Goal: Information Seeking & Learning: Learn about a topic

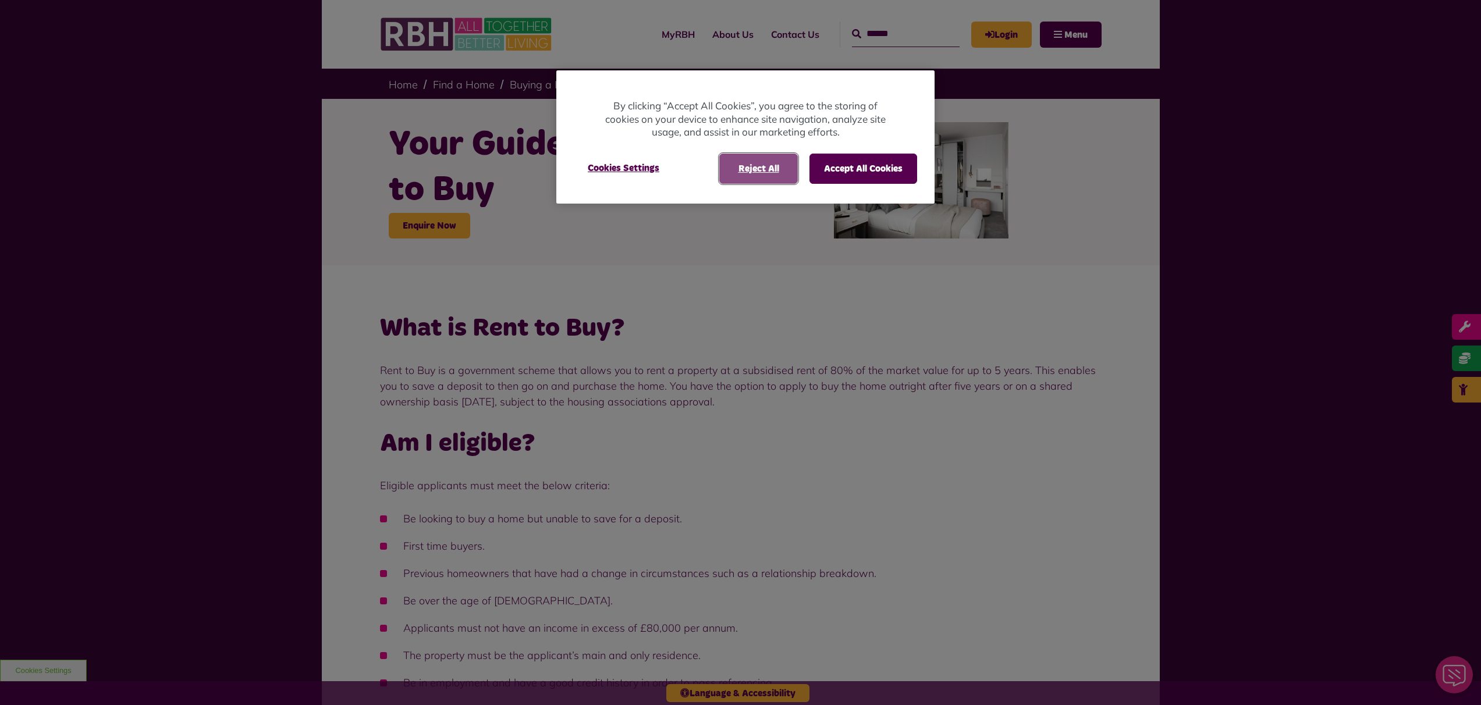
click at [782, 172] on button "Reject All" at bounding box center [758, 169] width 79 height 30
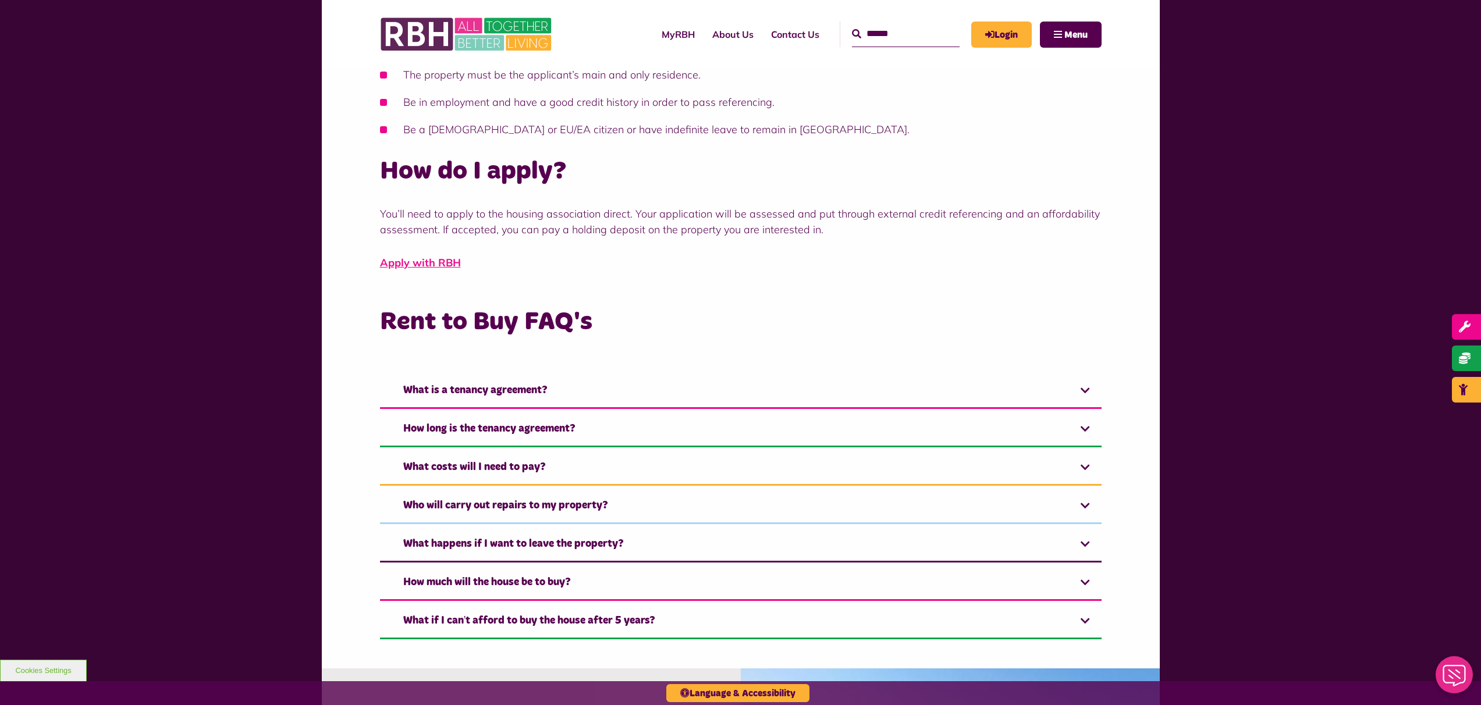
scroll to position [586, 0]
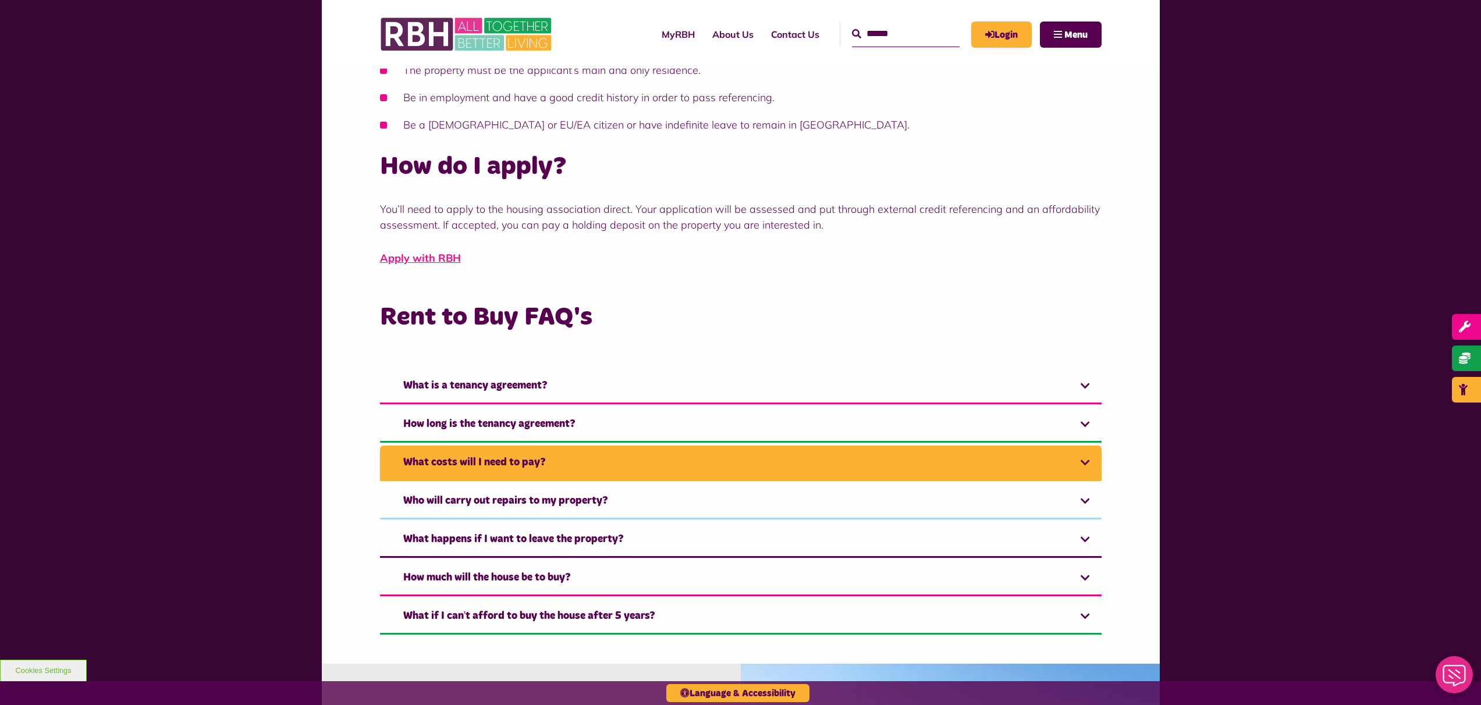
click at [1097, 455] on link "What costs will I need to pay?" at bounding box center [741, 464] width 722 height 36
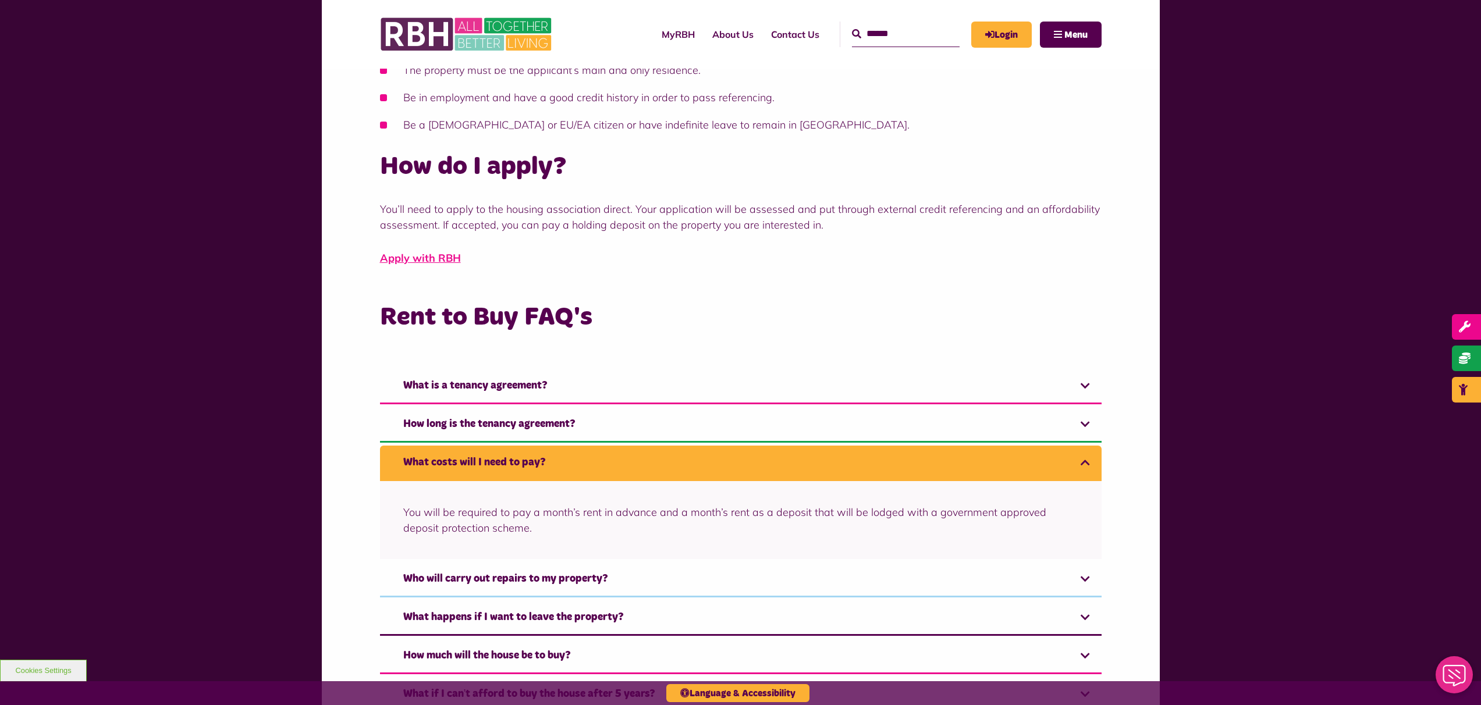
click at [1087, 459] on link "What costs will I need to pay?" at bounding box center [741, 464] width 722 height 36
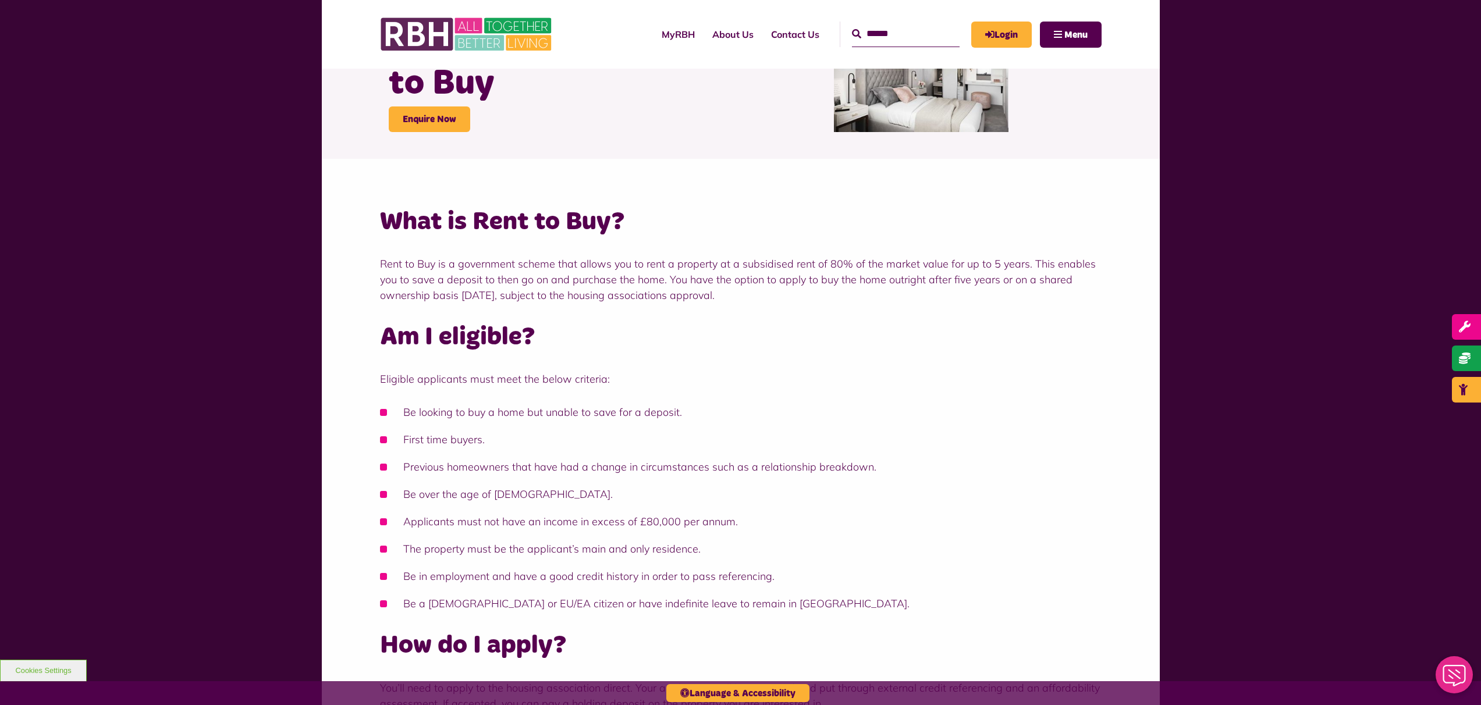
scroll to position [0, 0]
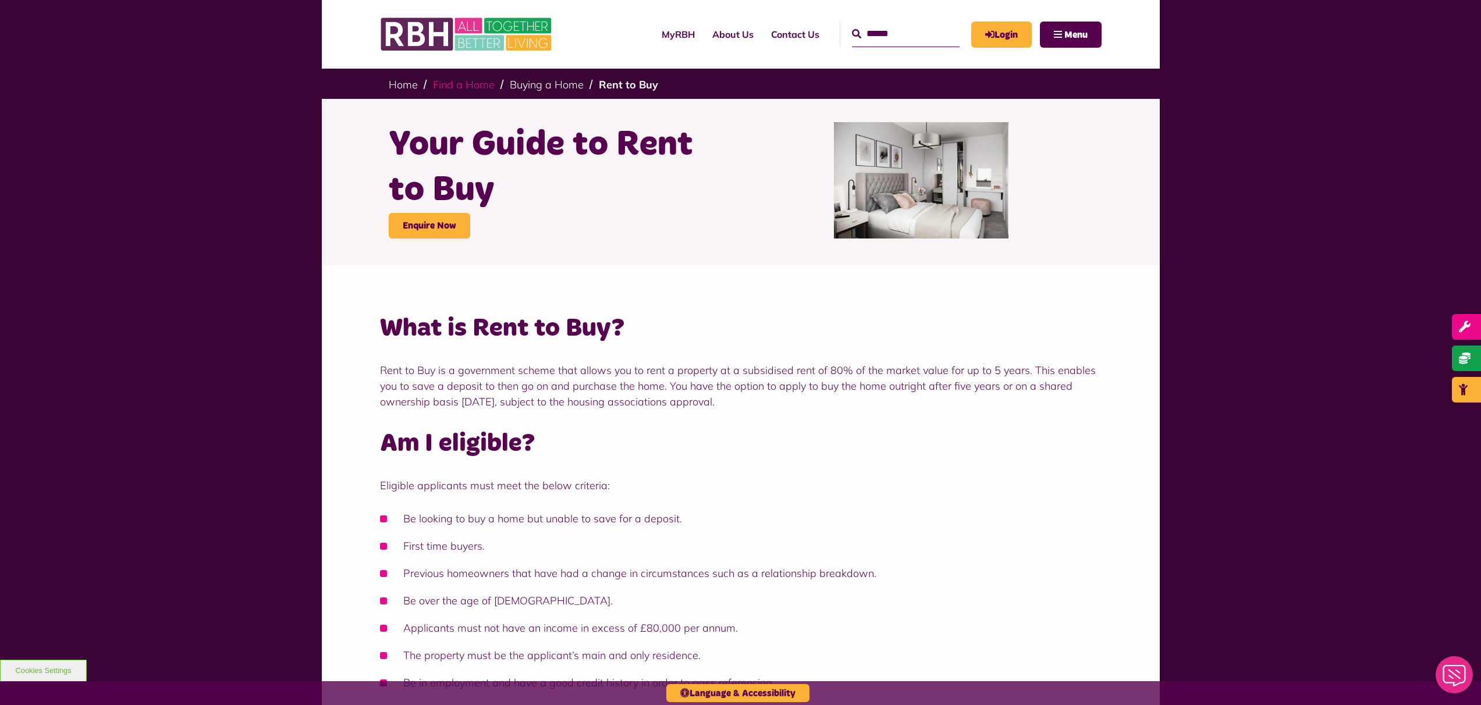
click at [462, 84] on link "Find a Home" at bounding box center [464, 84] width 62 height 13
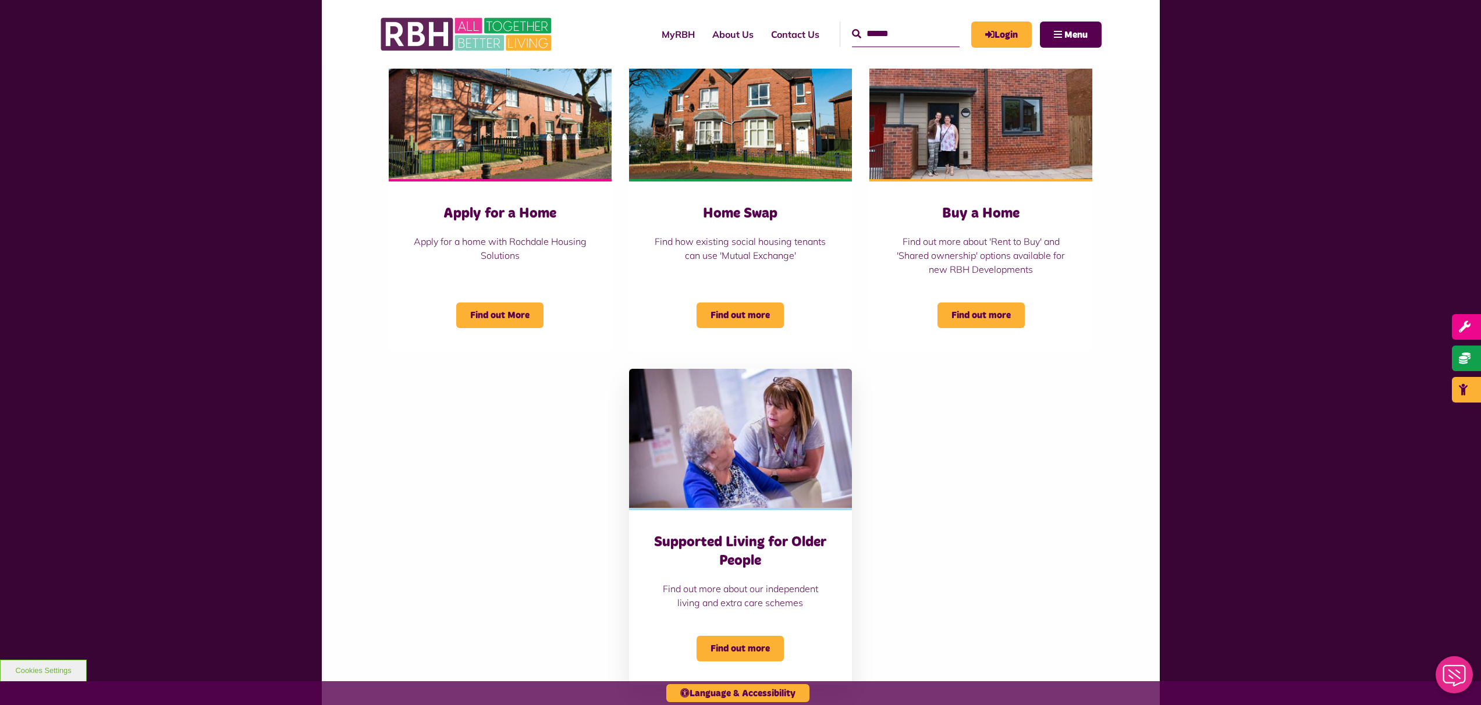
scroll to position [442, 0]
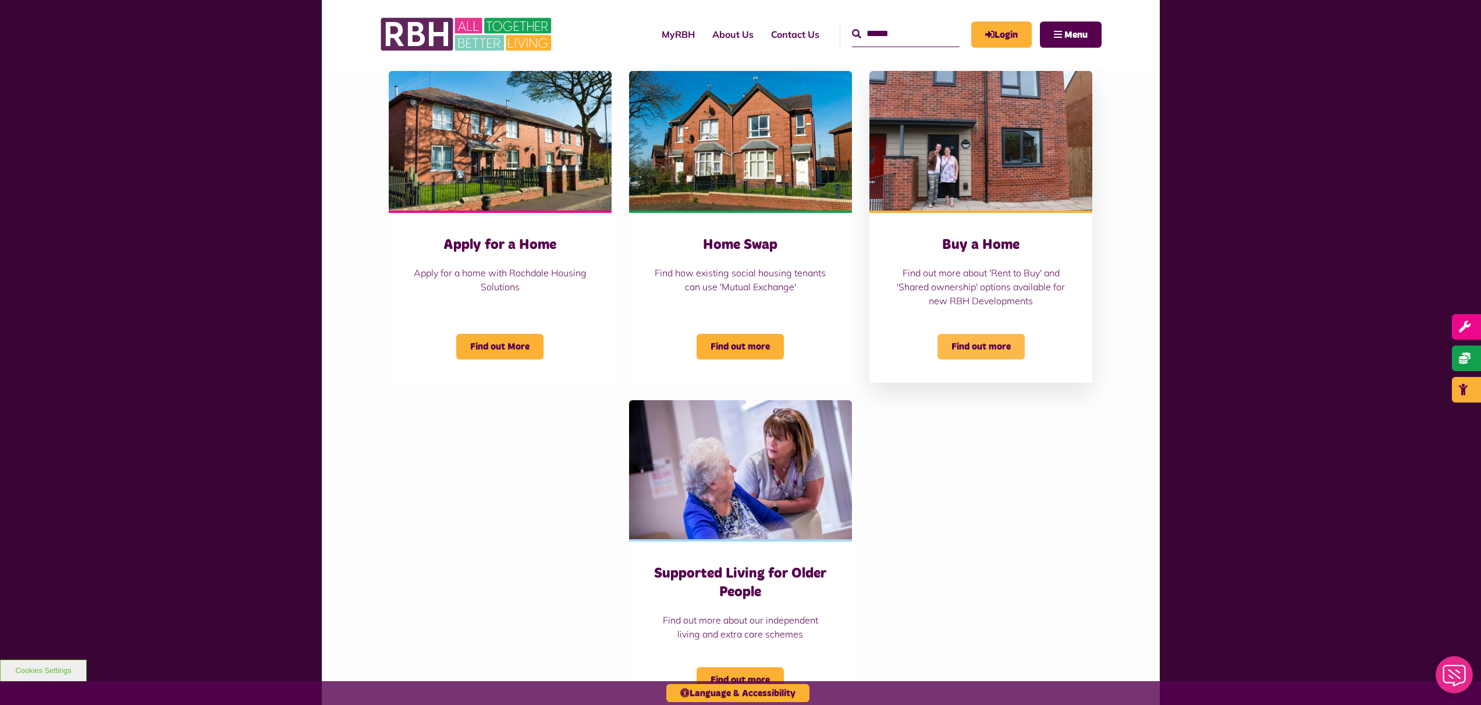
click at [988, 343] on span "Find out more" at bounding box center [981, 347] width 87 height 26
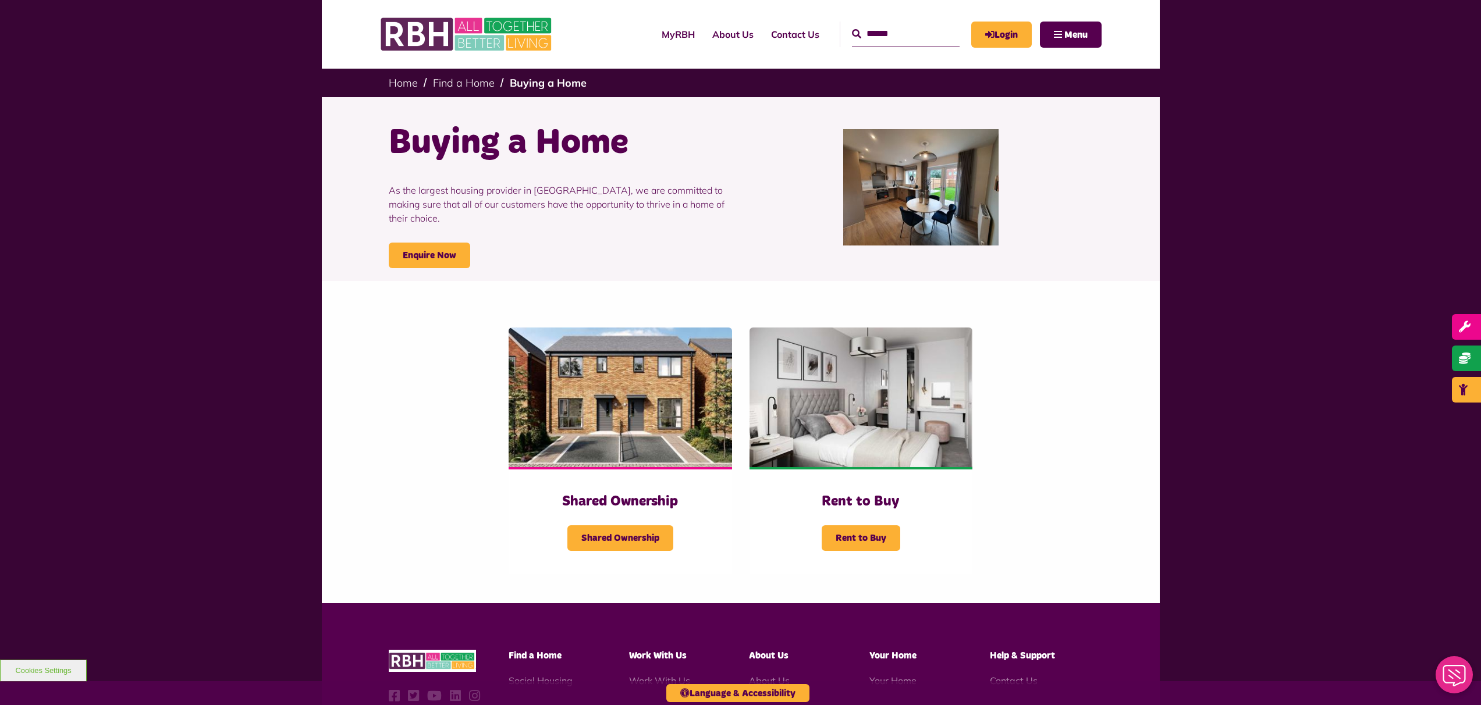
scroll to position [2, 0]
click at [870, 533] on span "Rent to Buy" at bounding box center [861, 538] width 79 height 26
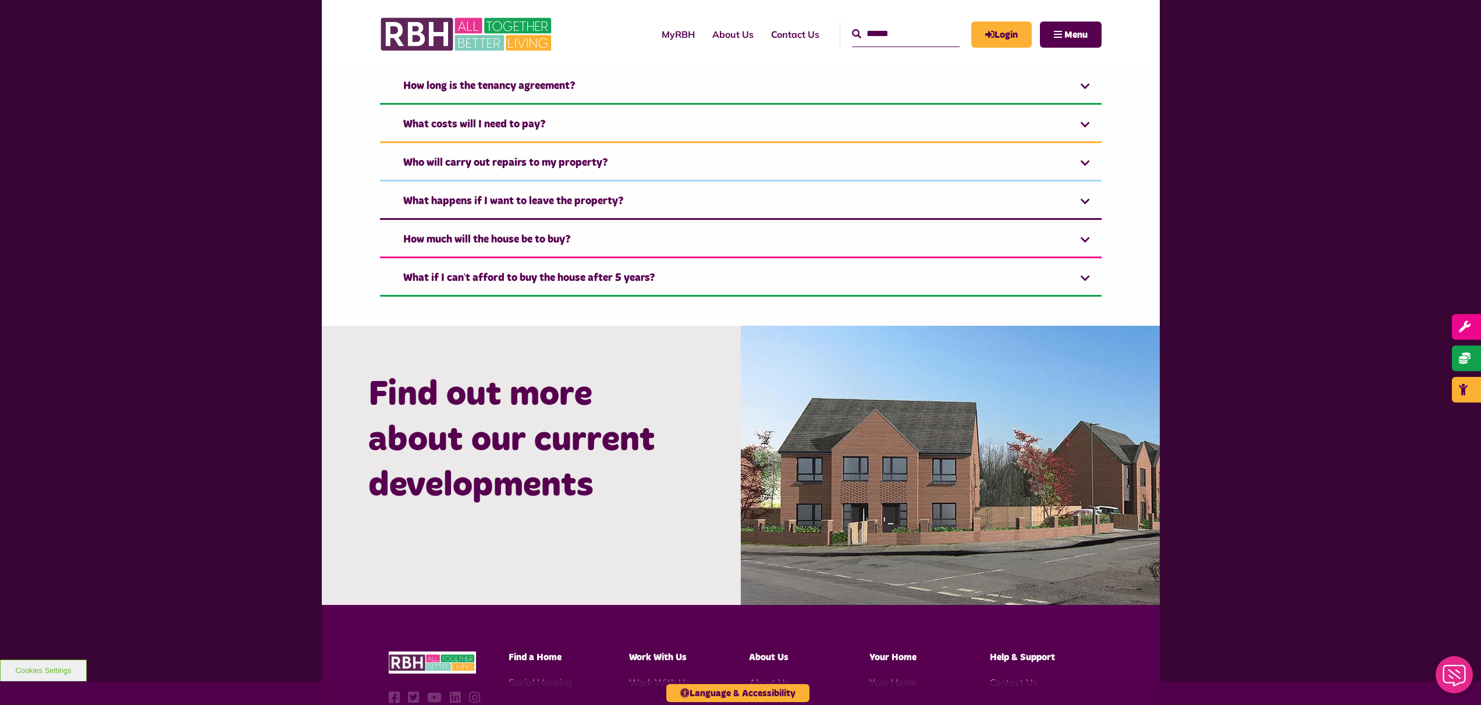
scroll to position [1169, 0]
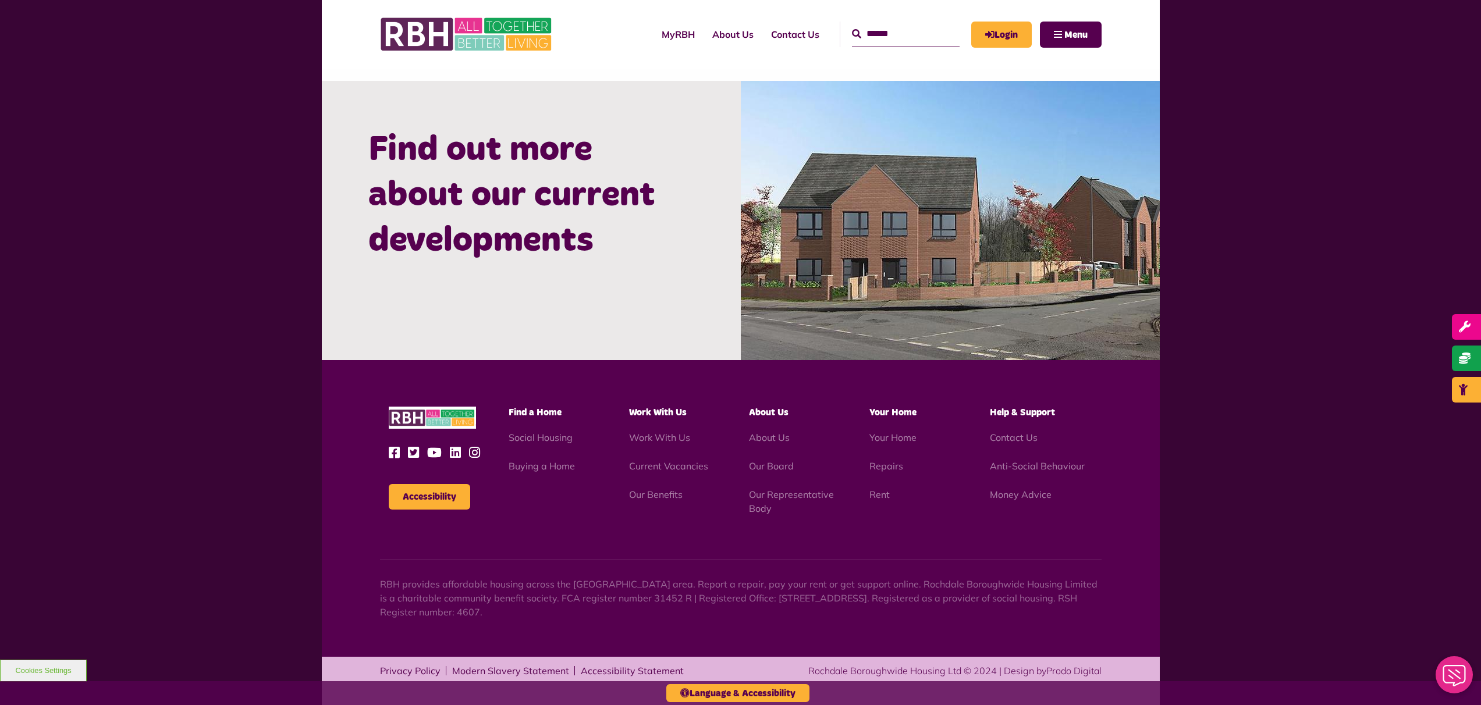
click at [882, 246] on img at bounding box center [950, 220] width 419 height 279
click at [491, 205] on h2 "Find out more about our current developments" at bounding box center [531, 195] width 326 height 136
click at [481, 261] on h2 "Find out more about our current developments" at bounding box center [531, 195] width 326 height 136
